Goal: Transaction & Acquisition: Download file/media

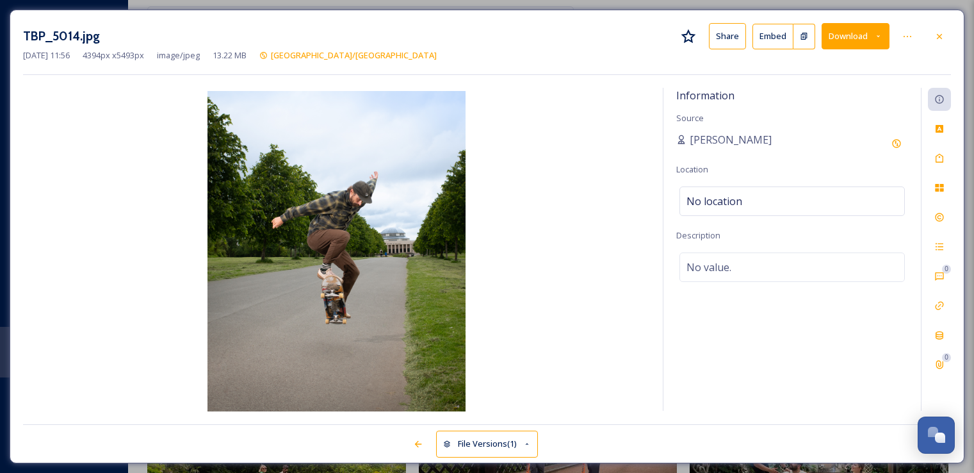
scroll to position [2945, 0]
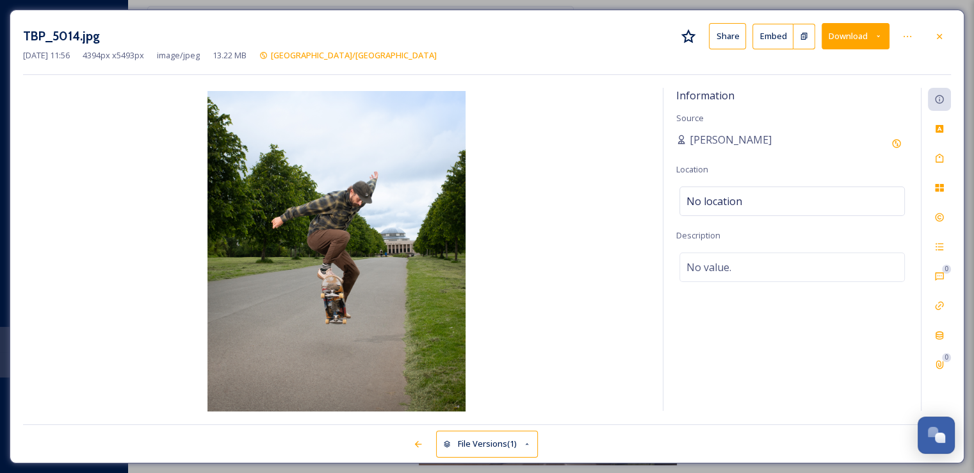
click at [939, 42] on div at bounding box center [939, 36] width 23 height 23
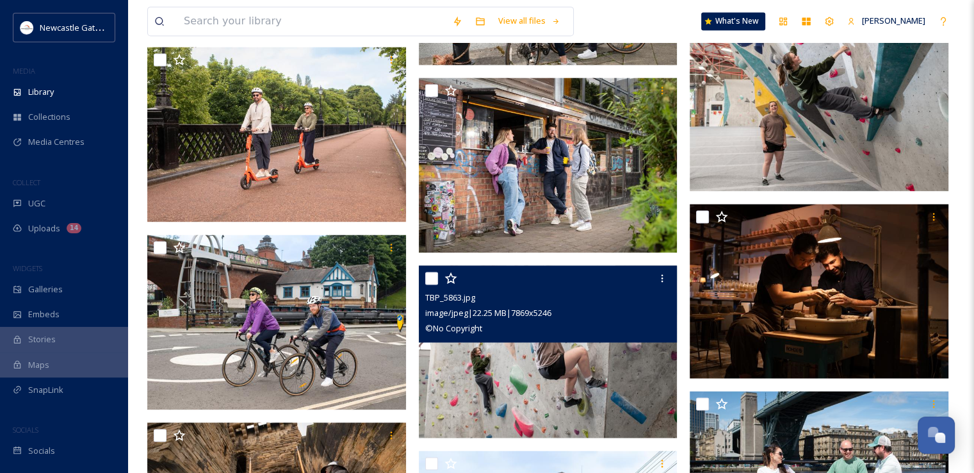
scroll to position [1844, 0]
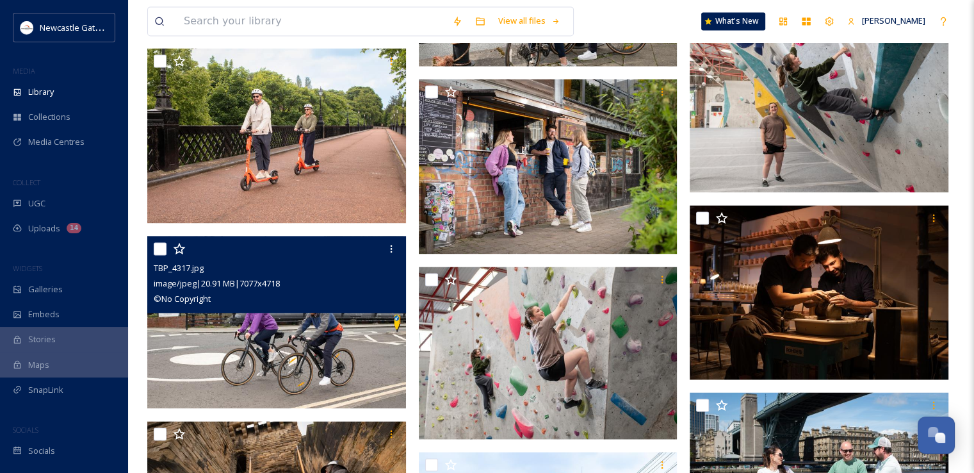
click at [343, 316] on img at bounding box center [276, 322] width 259 height 173
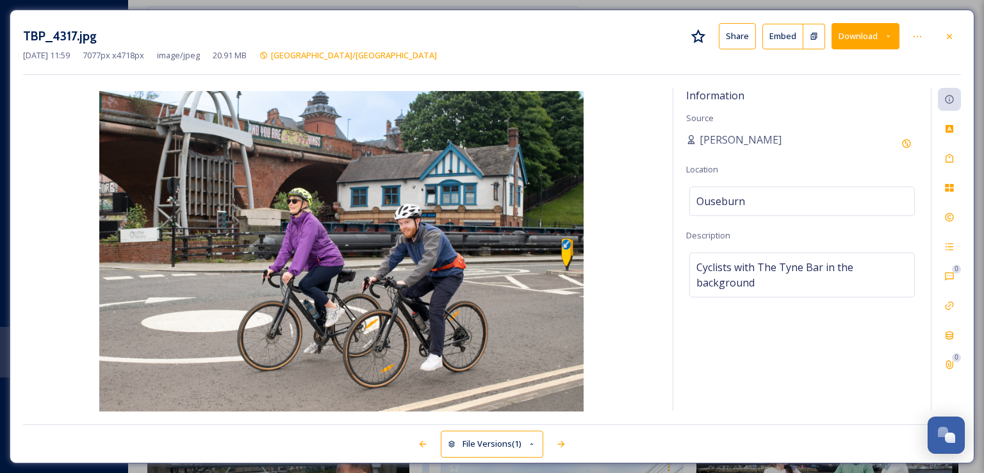
click at [875, 41] on button "Download" at bounding box center [865, 36] width 68 height 26
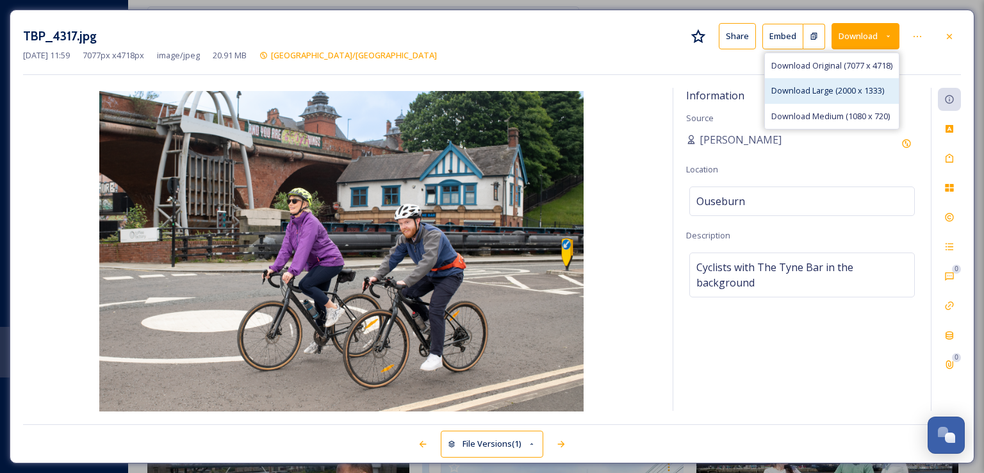
click at [833, 90] on span "Download Large (2000 x 1333)" at bounding box center [827, 91] width 113 height 12
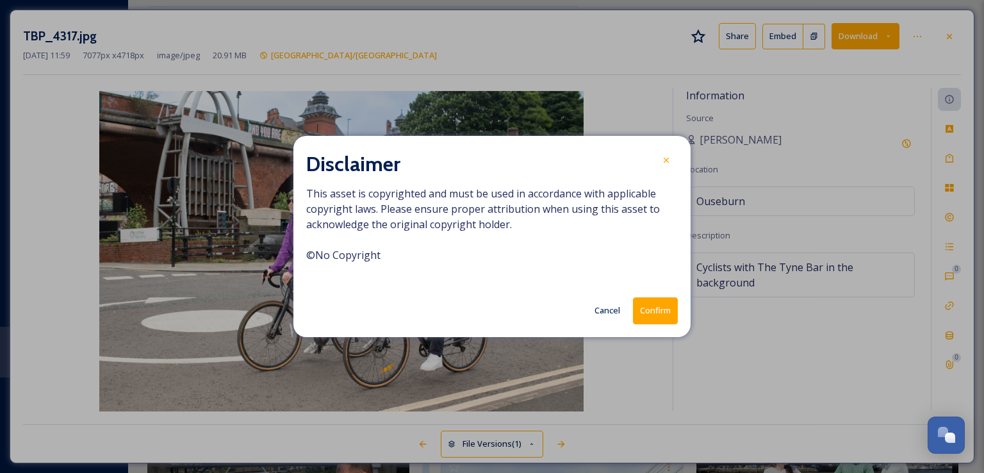
drag, startPoint x: 657, startPoint y: 324, endPoint x: 660, endPoint y: 318, distance: 7.2
click at [660, 318] on div "Disclaimer This asset is copyrighted and must be used in accordance with applic…" at bounding box center [491, 236] width 397 height 200
click at [660, 318] on button "Confirm" at bounding box center [655, 310] width 45 height 26
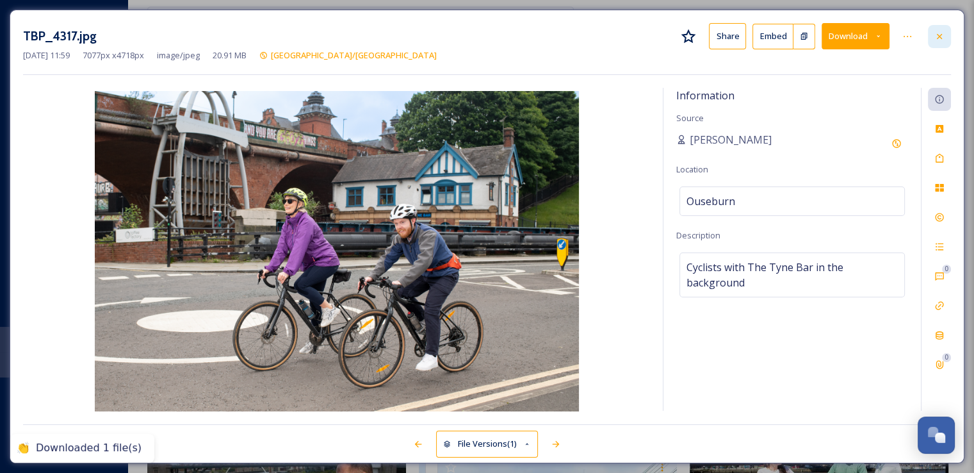
click at [943, 35] on icon at bounding box center [939, 36] width 10 height 10
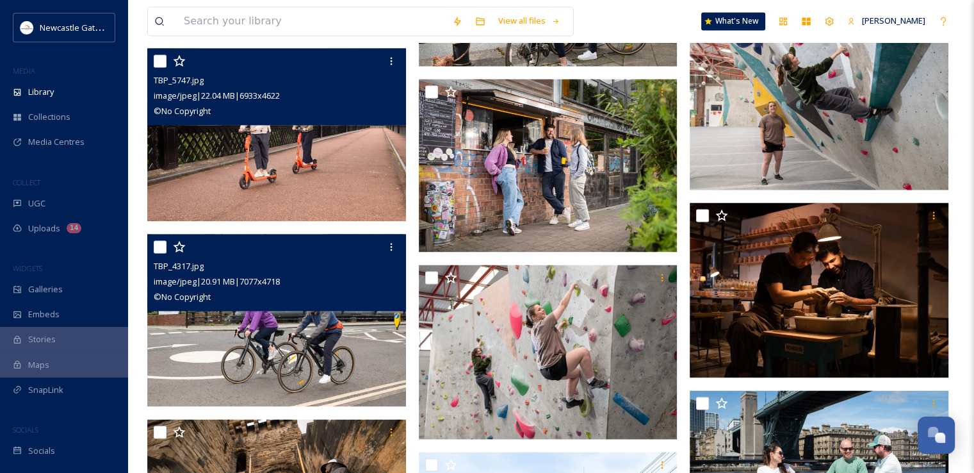
click at [327, 154] on img at bounding box center [276, 134] width 259 height 173
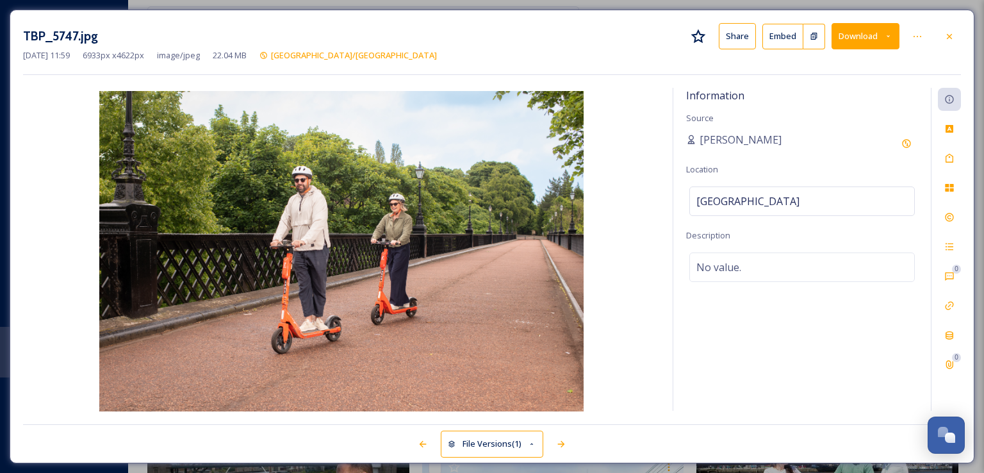
click at [853, 39] on button "Download" at bounding box center [865, 36] width 68 height 26
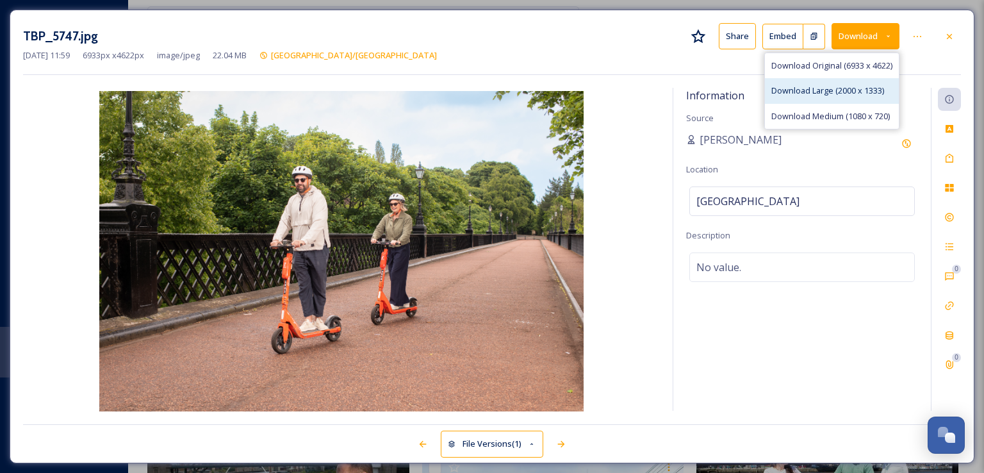
click at [804, 96] on span "Download Large (2000 x 1333)" at bounding box center [827, 91] width 113 height 12
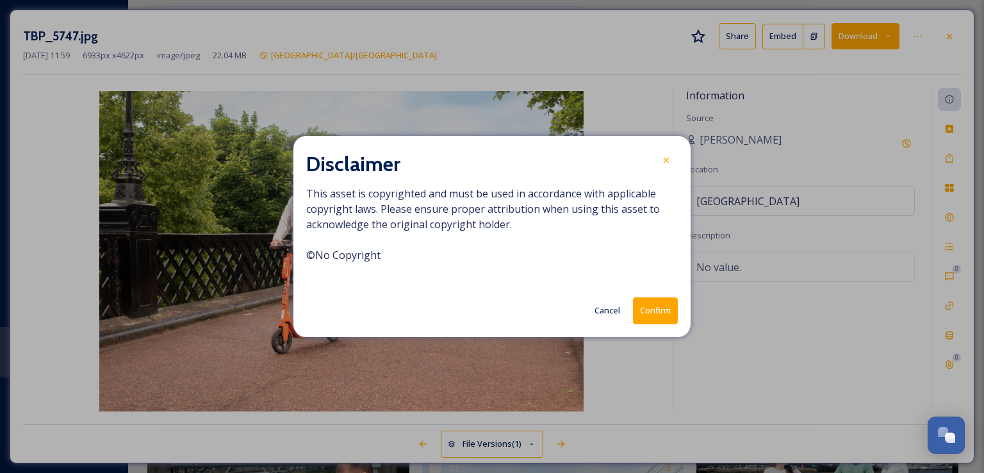
click at [660, 308] on button "Confirm" at bounding box center [655, 310] width 45 height 26
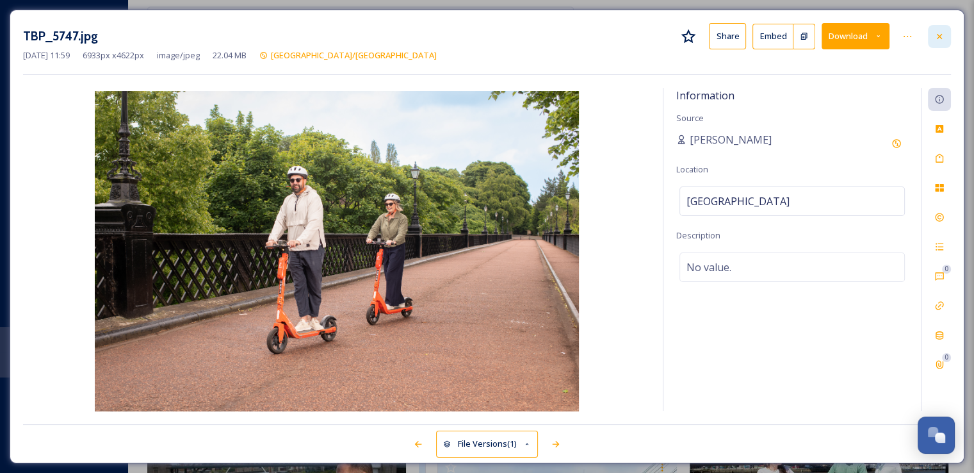
click at [943, 44] on div at bounding box center [939, 36] width 23 height 23
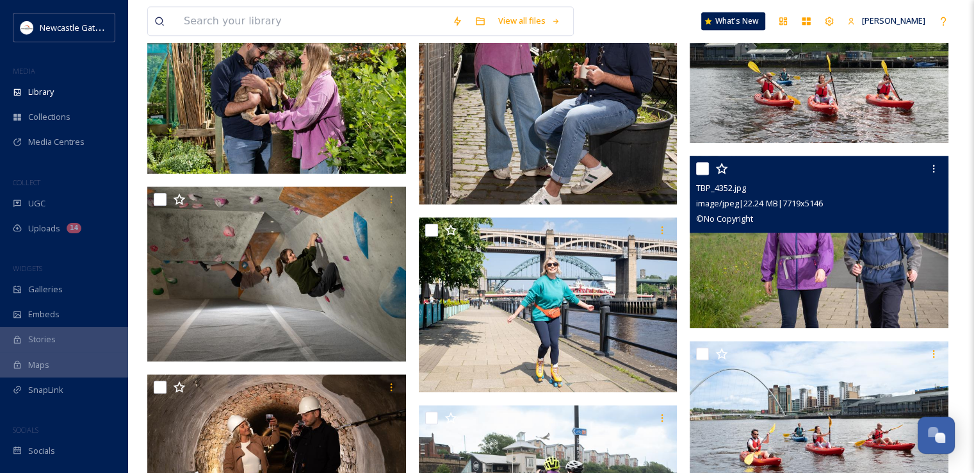
scroll to position [1329, 0]
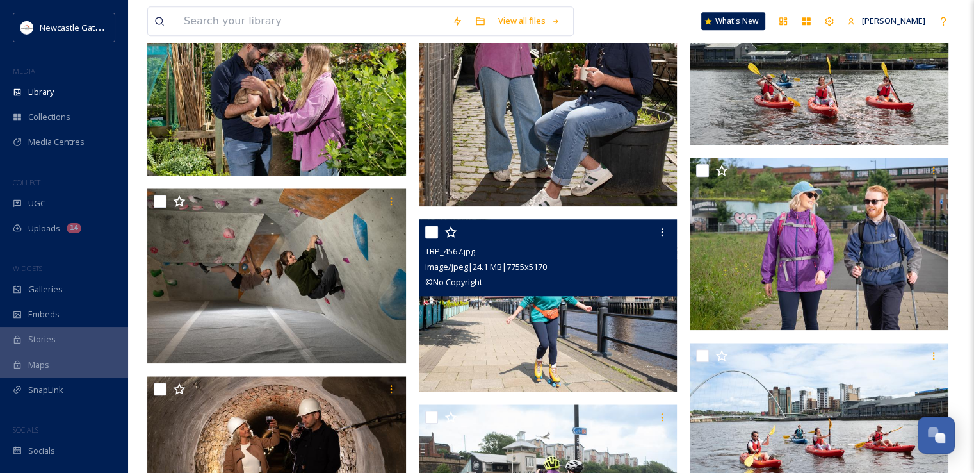
click at [633, 295] on div "TBP_4567.jpg image/jpeg | 24.1 MB | 7755 x 5170 © No Copyright" at bounding box center [548, 257] width 259 height 77
click at [626, 333] on img at bounding box center [548, 305] width 259 height 173
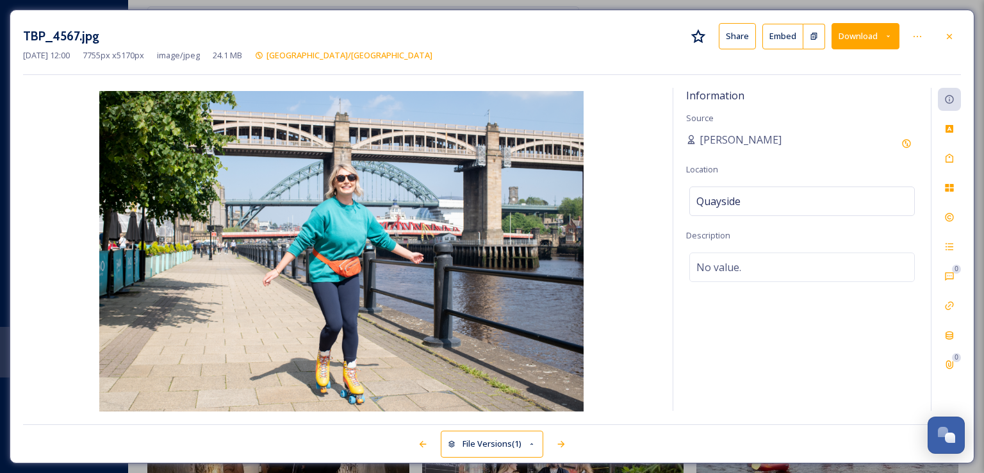
click at [859, 42] on button "Download" at bounding box center [865, 36] width 68 height 26
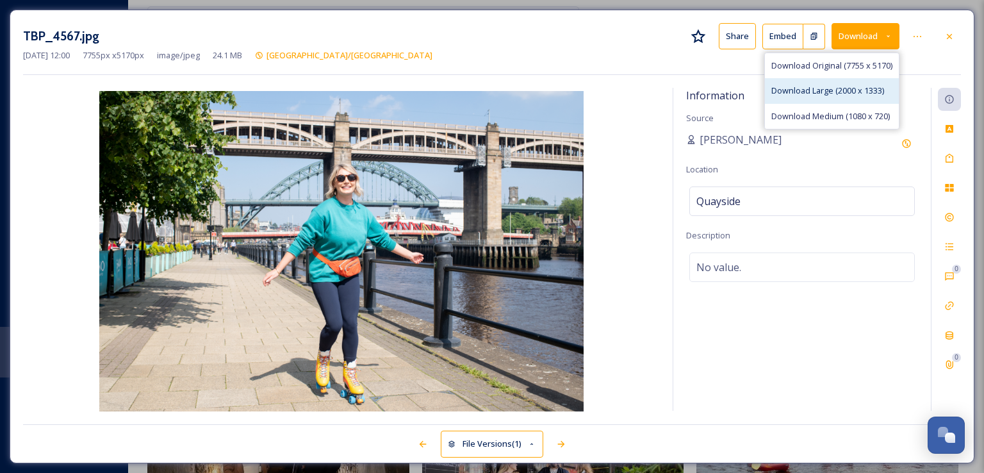
click at [835, 89] on span "Download Large (2000 x 1333)" at bounding box center [827, 91] width 113 height 12
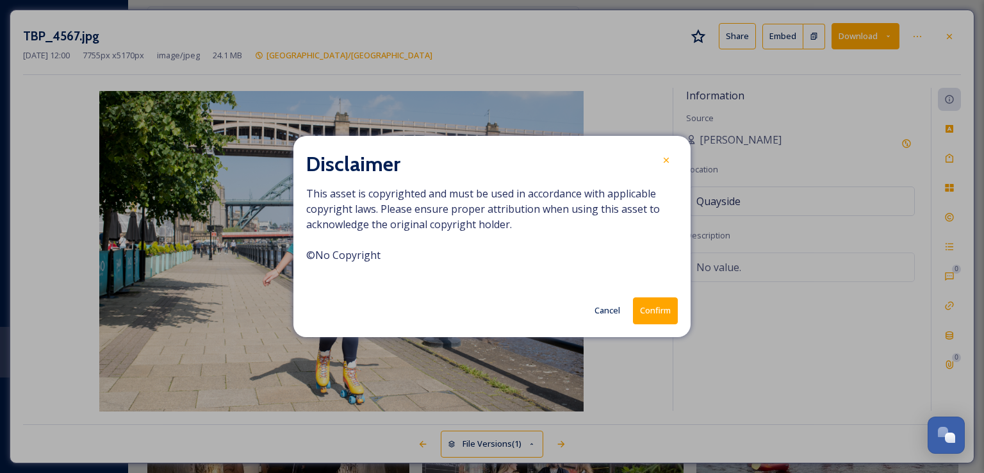
click at [656, 321] on button "Confirm" at bounding box center [655, 310] width 45 height 26
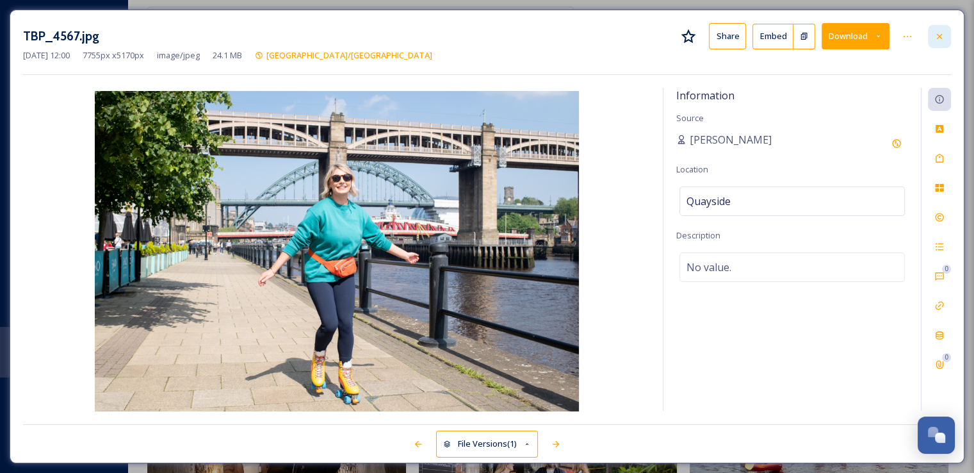
click at [938, 40] on icon at bounding box center [939, 36] width 10 height 10
